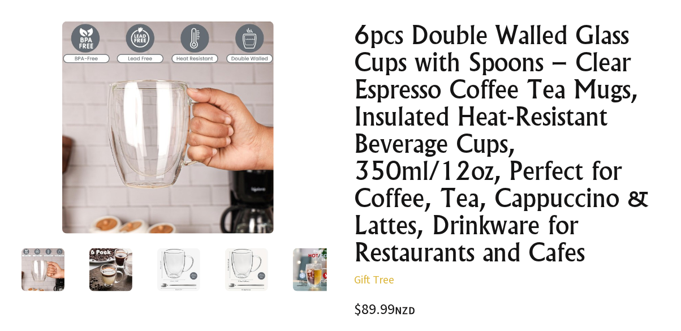
click at [59, 273] on img at bounding box center [42, 269] width 43 height 43
click at [114, 279] on img at bounding box center [110, 269] width 43 height 43
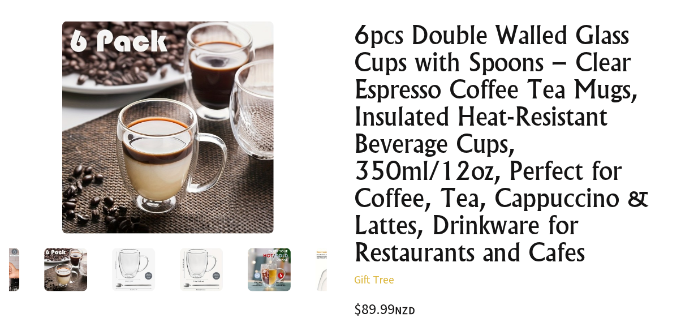
click at [146, 279] on img at bounding box center [133, 269] width 43 height 43
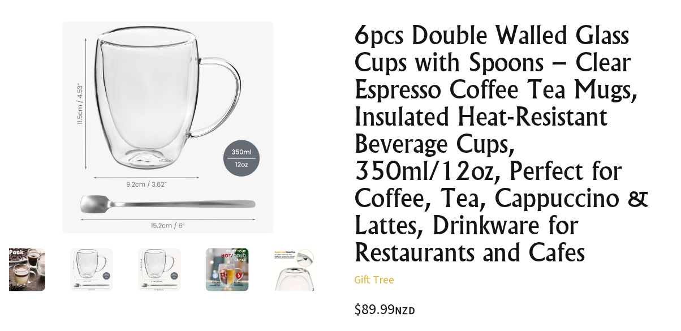
click at [172, 274] on img at bounding box center [159, 269] width 43 height 43
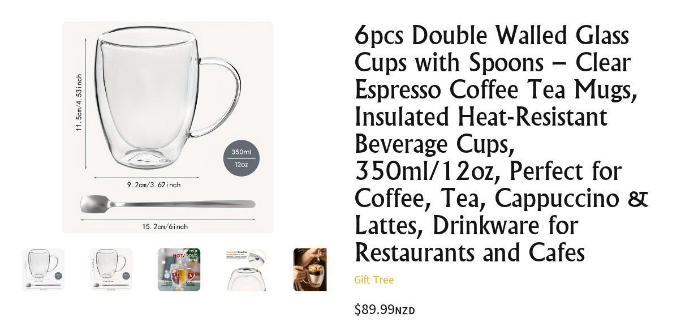
click at [188, 279] on img at bounding box center [179, 269] width 43 height 43
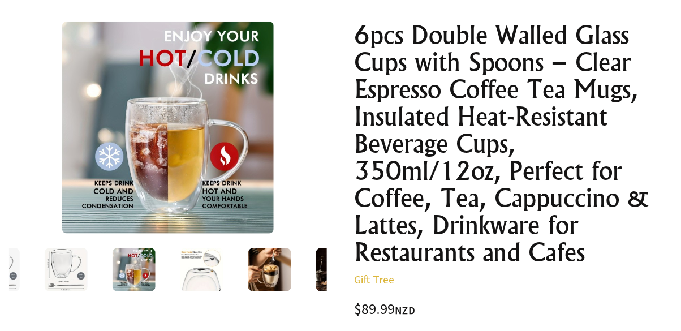
click at [207, 275] on img at bounding box center [201, 269] width 43 height 43
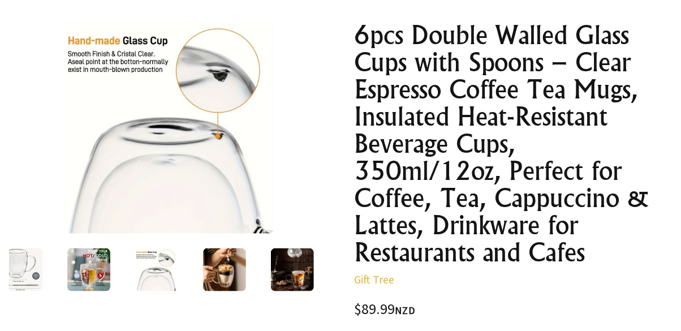
click at [236, 268] on img at bounding box center [224, 269] width 43 height 43
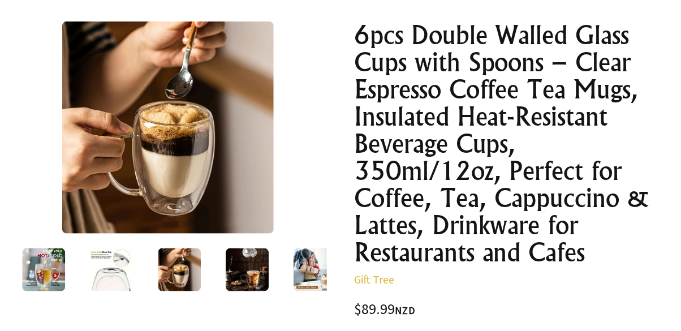
click at [252, 267] on img at bounding box center [247, 269] width 43 height 43
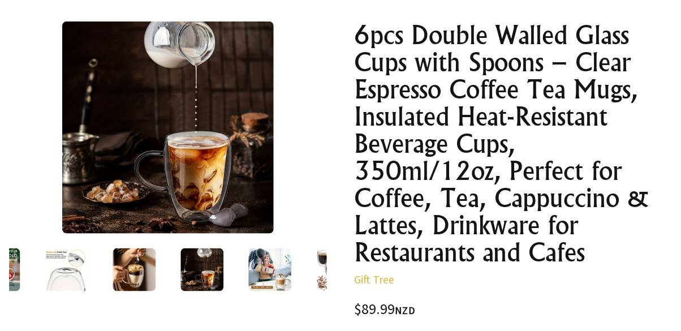
click at [263, 271] on img at bounding box center [269, 269] width 43 height 43
